Goal: Task Accomplishment & Management: Use online tool/utility

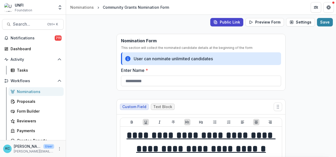
click at [28, 92] on div "Nominations" at bounding box center [38, 92] width 43 height 6
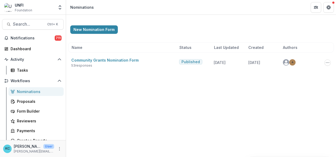
scroll to position [39, 0]
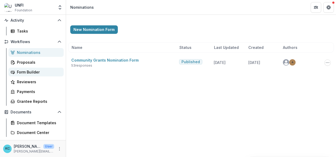
click at [29, 68] on link "Form Builder" at bounding box center [35, 72] width 55 height 9
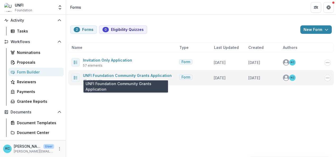
click at [114, 77] on span "UNFI Foundation Community Grants Application" at bounding box center [127, 75] width 89 height 6
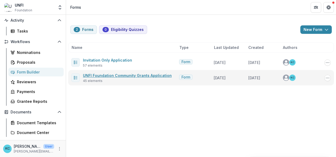
click at [115, 75] on link "UNFI Foundation Community Grants Application" at bounding box center [127, 75] width 89 height 4
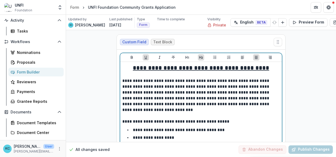
click at [128, 108] on p "**********" at bounding box center [201, 95] width 158 height 35
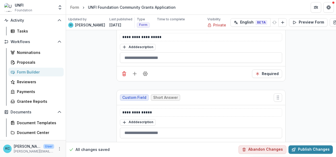
scroll to position [911, 0]
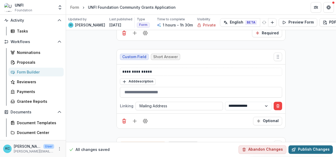
click at [298, 145] on button "Publish Changes" at bounding box center [311, 149] width 44 height 8
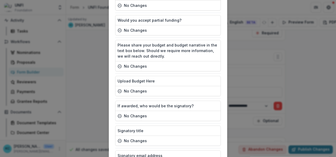
scroll to position [1126, 0]
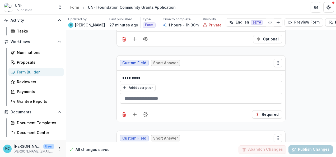
scroll to position [0, 0]
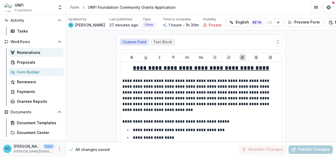
click at [31, 53] on div "Nominations" at bounding box center [38, 53] width 43 height 6
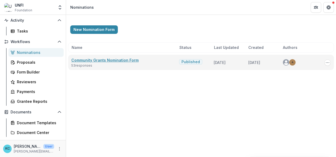
click at [134, 59] on link "Community Grants Nomination Form" at bounding box center [104, 60] width 67 height 4
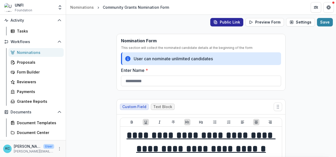
click at [233, 24] on button "Public Link" at bounding box center [226, 22] width 33 height 8
